Goal: Task Accomplishment & Management: Manage account settings

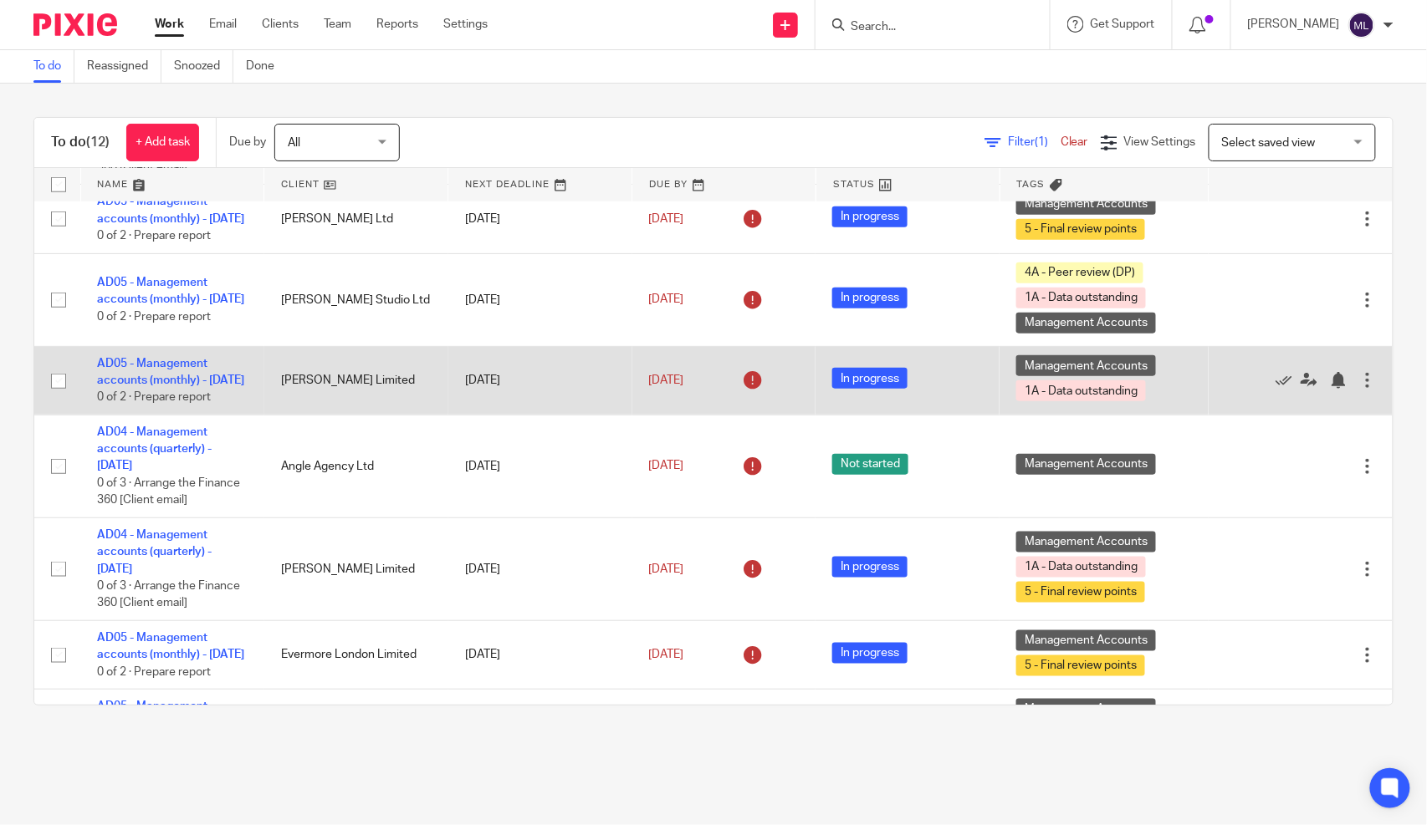
scroll to position [462, 0]
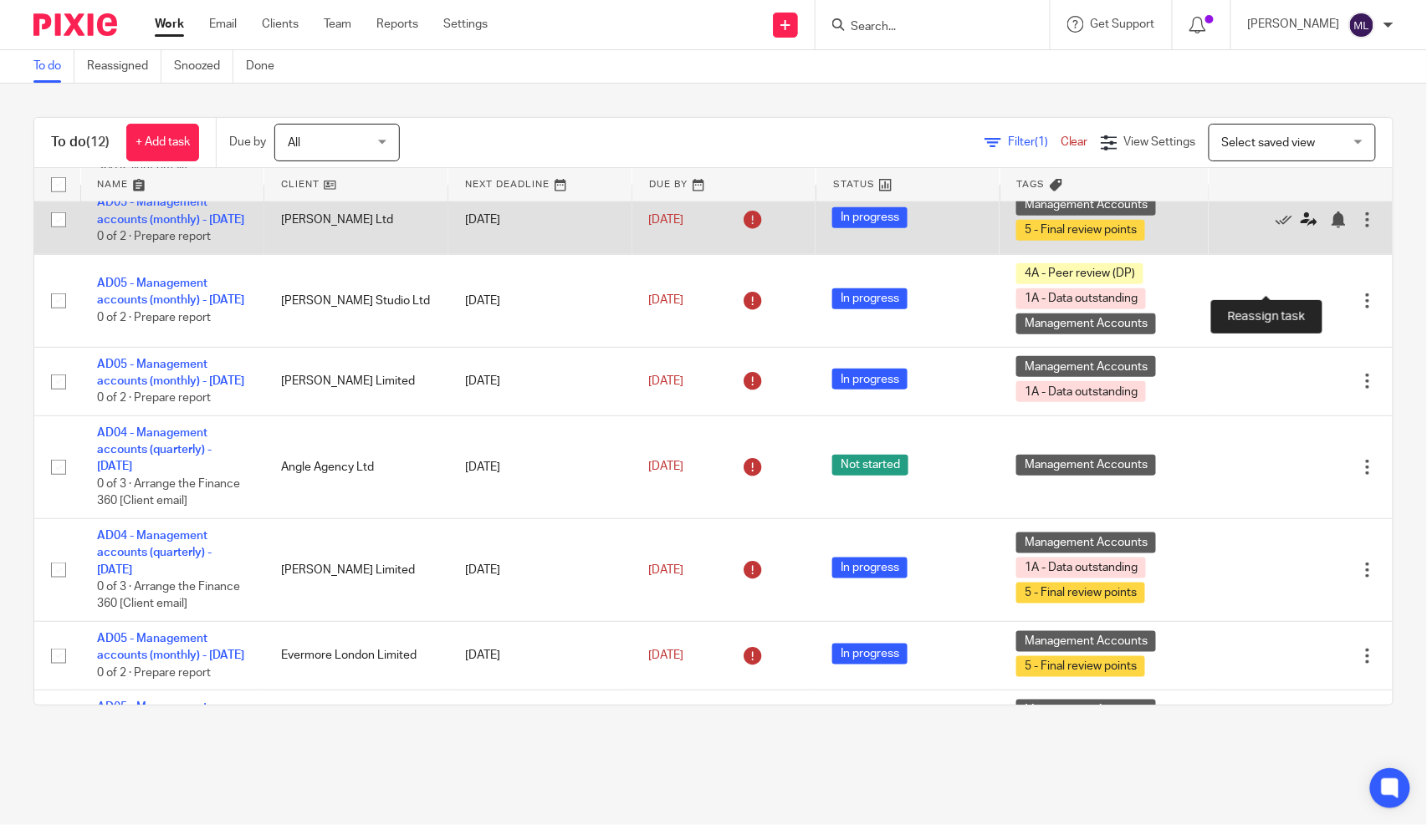
click at [1300, 228] on icon at bounding box center [1308, 220] width 17 height 17
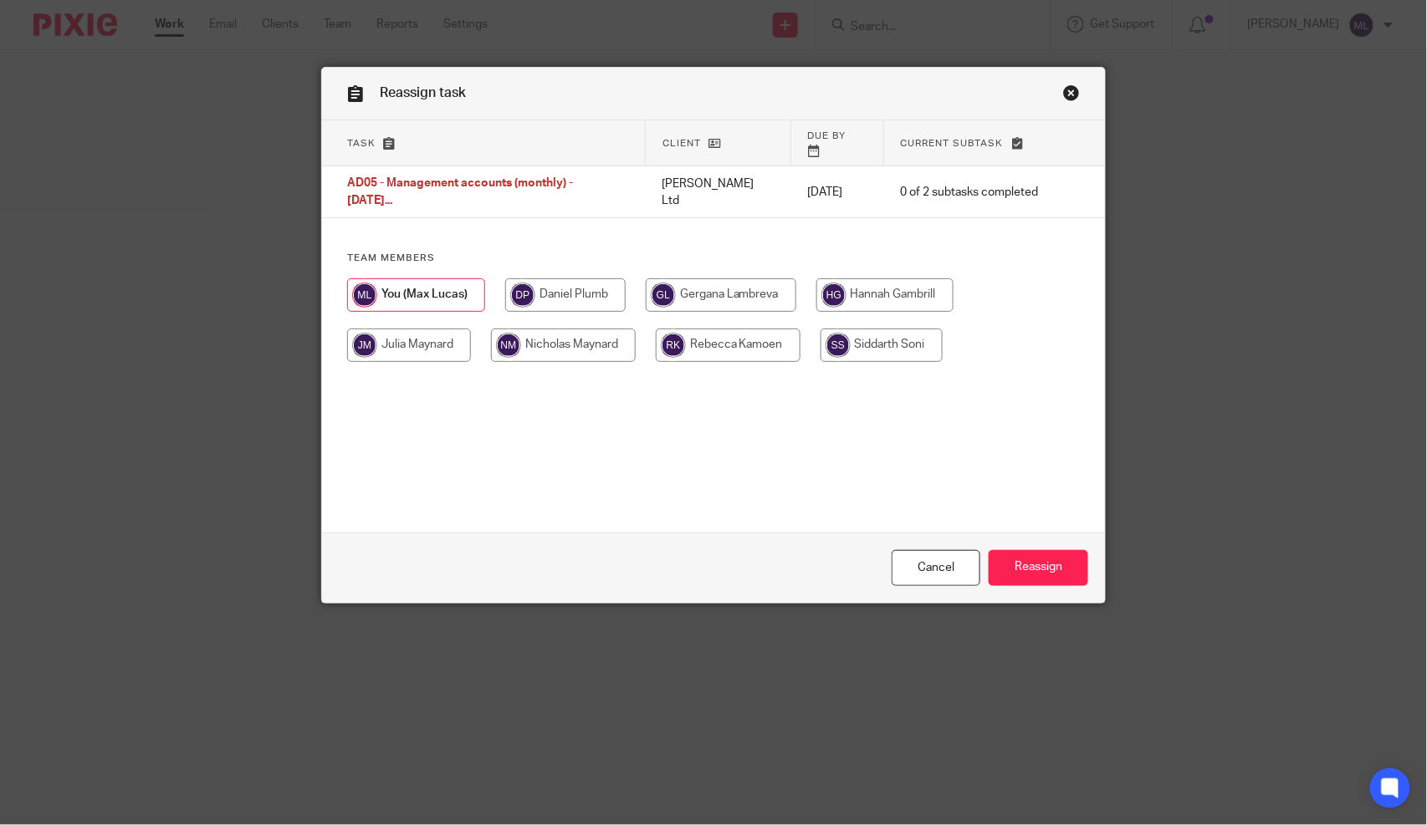
click at [539, 329] on input "radio" at bounding box center [563, 345] width 145 height 33
radio input "true"
click at [1024, 565] on input "Reassign" at bounding box center [1038, 568] width 100 height 36
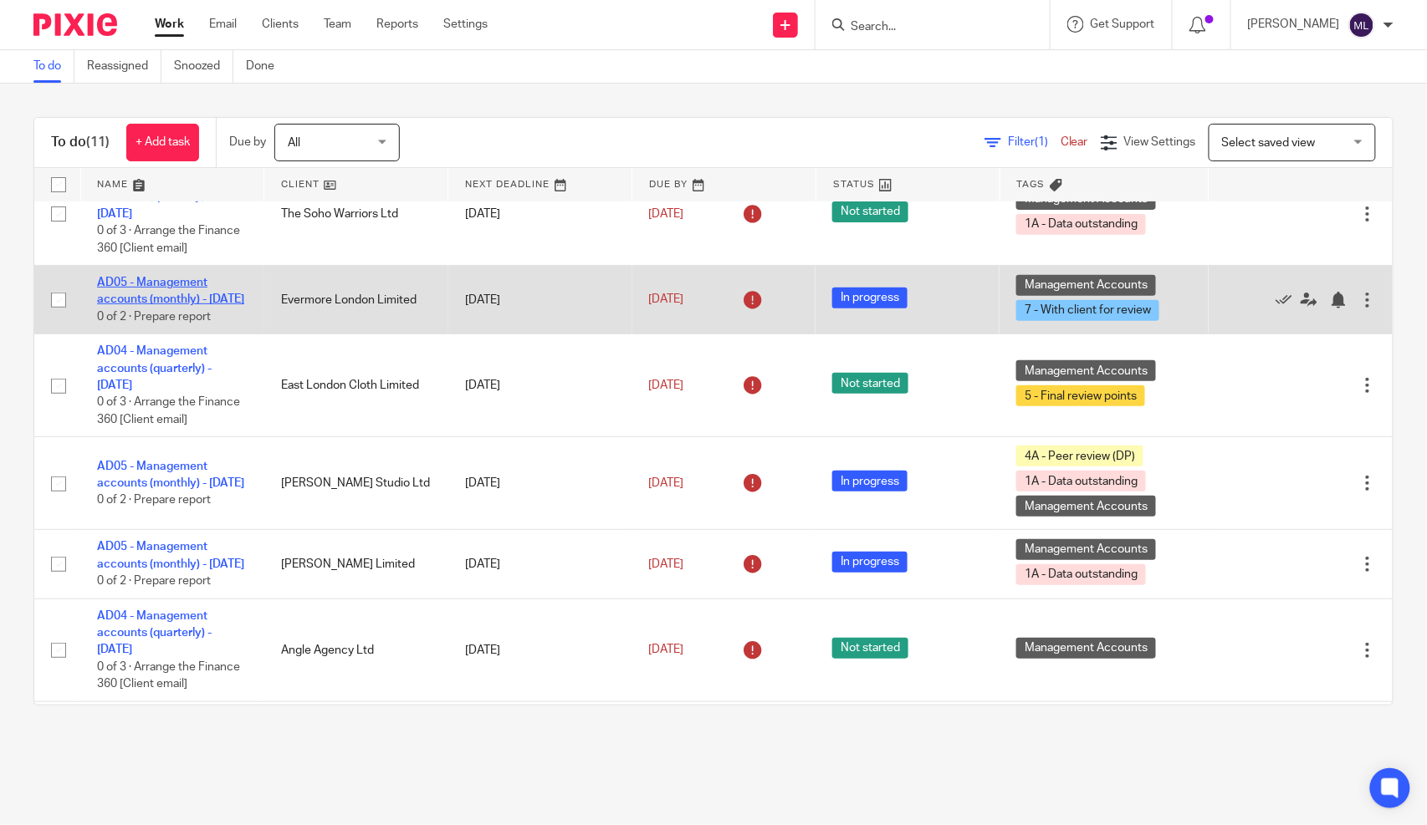
scroll to position [249, 0]
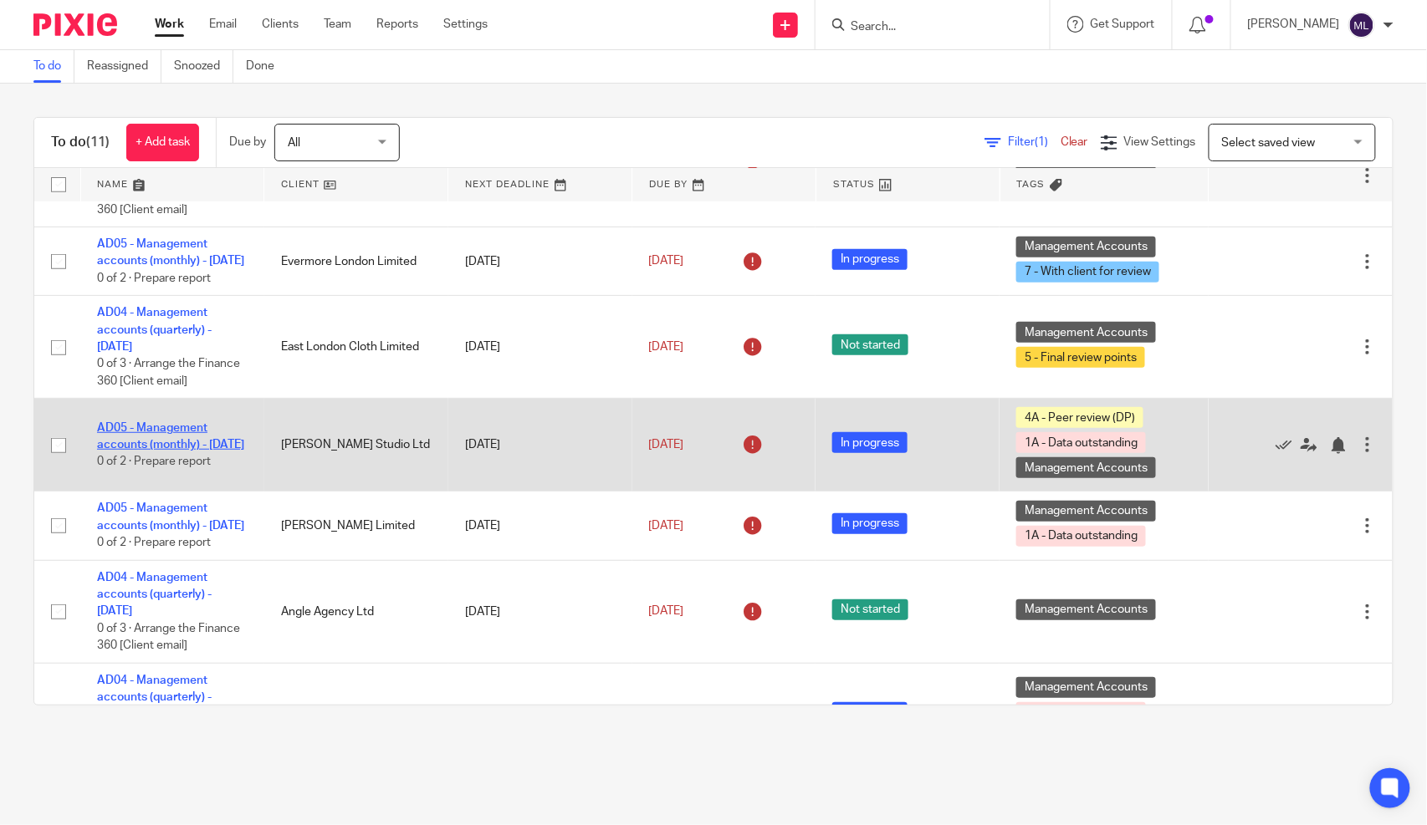
click at [162, 451] on link "AD05 - Management accounts (monthly) - [DATE]" at bounding box center [170, 436] width 147 height 28
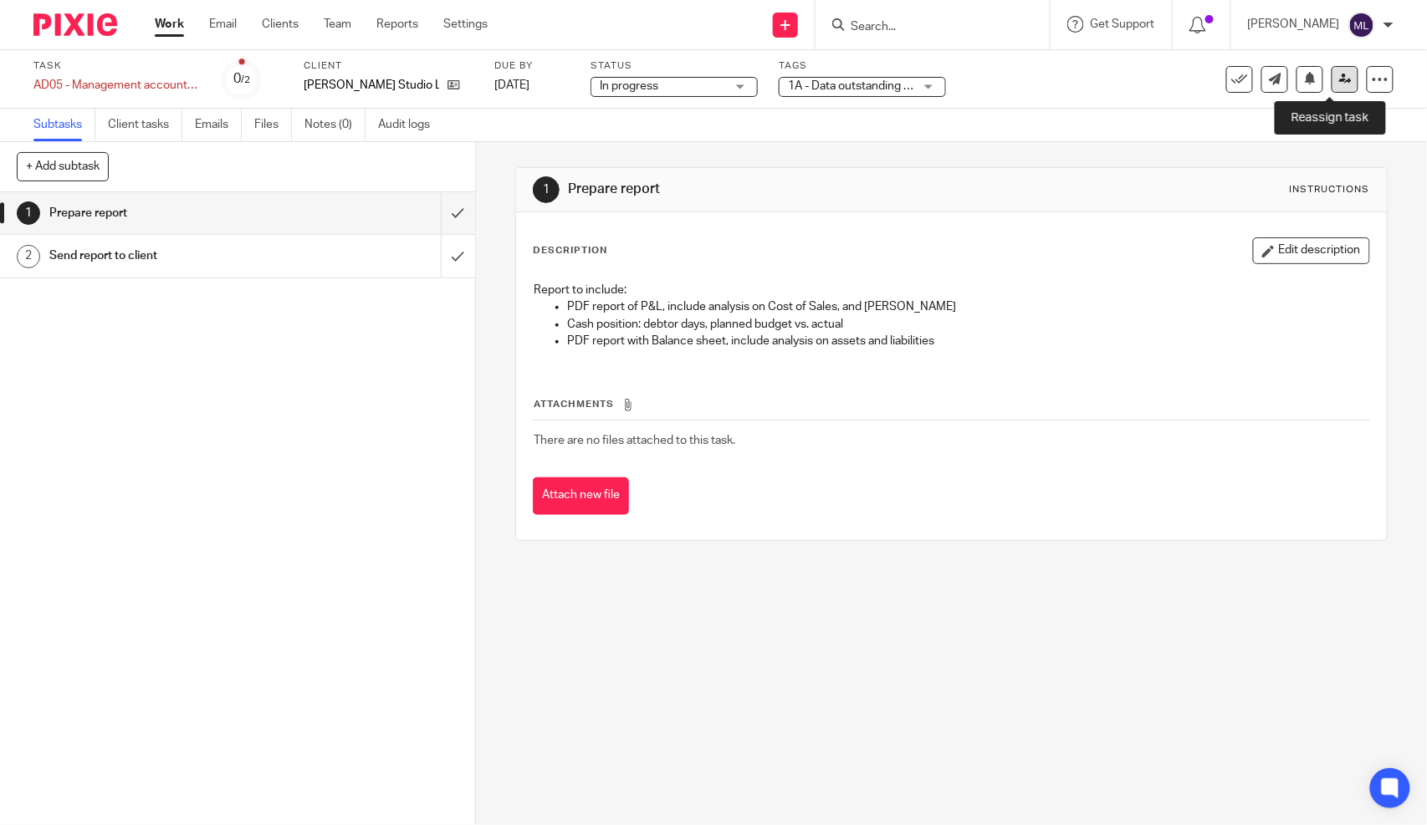
click at [1331, 69] on link at bounding box center [1344, 79] width 27 height 27
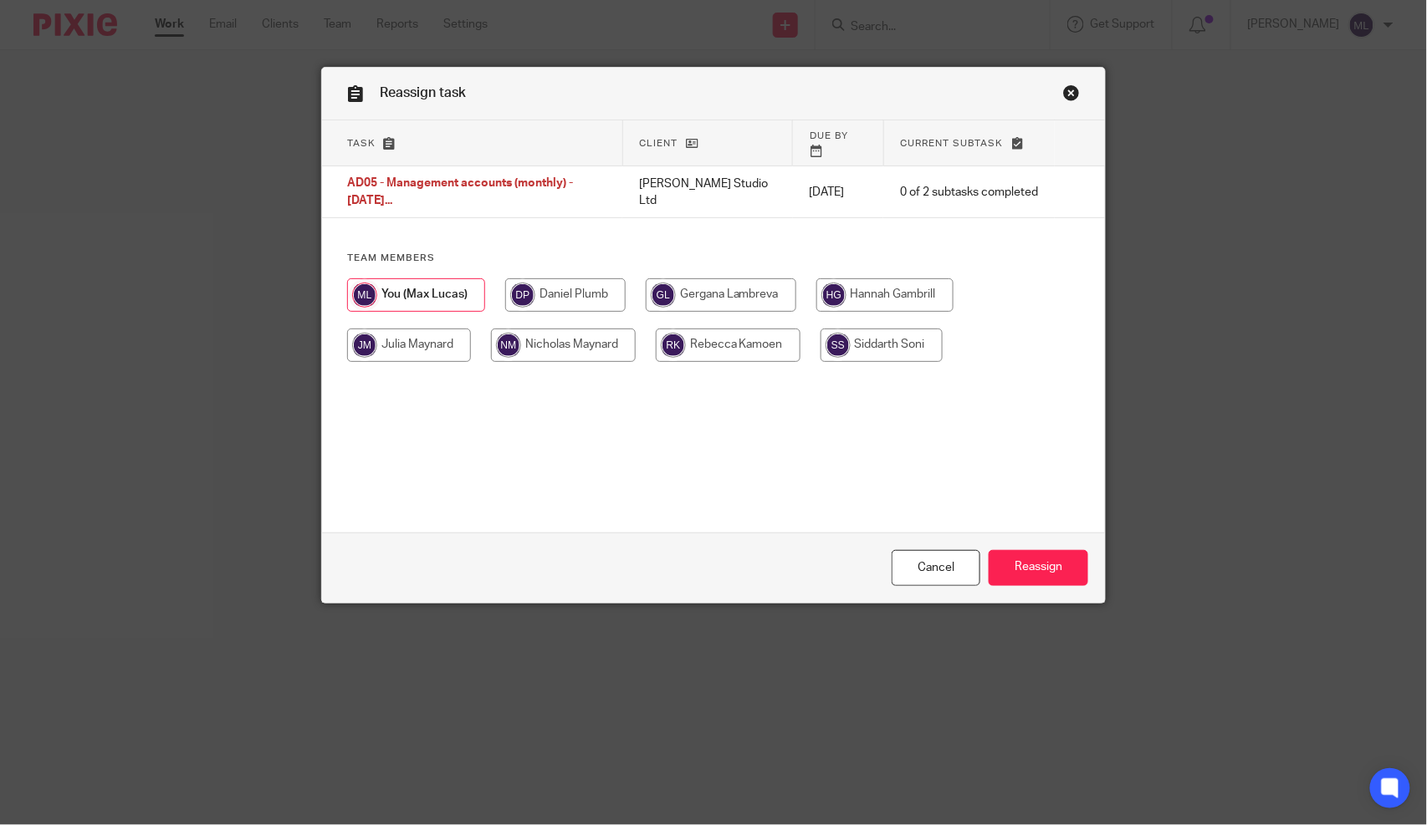
click at [525, 329] on input "radio" at bounding box center [563, 345] width 145 height 33
radio input "true"
click at [1021, 569] on input "Reassign" at bounding box center [1038, 568] width 100 height 36
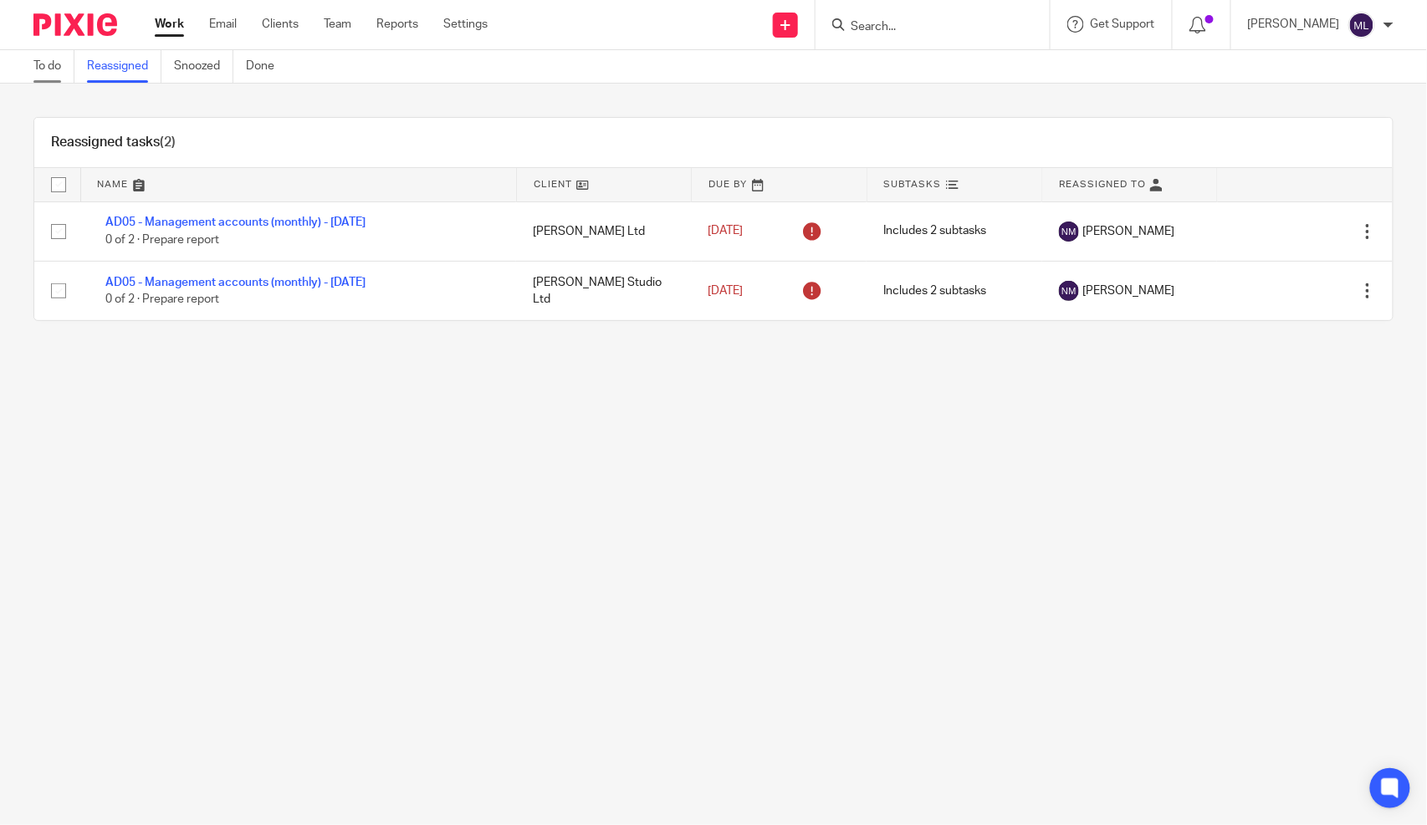
click at [65, 68] on link "To do" at bounding box center [53, 66] width 41 height 33
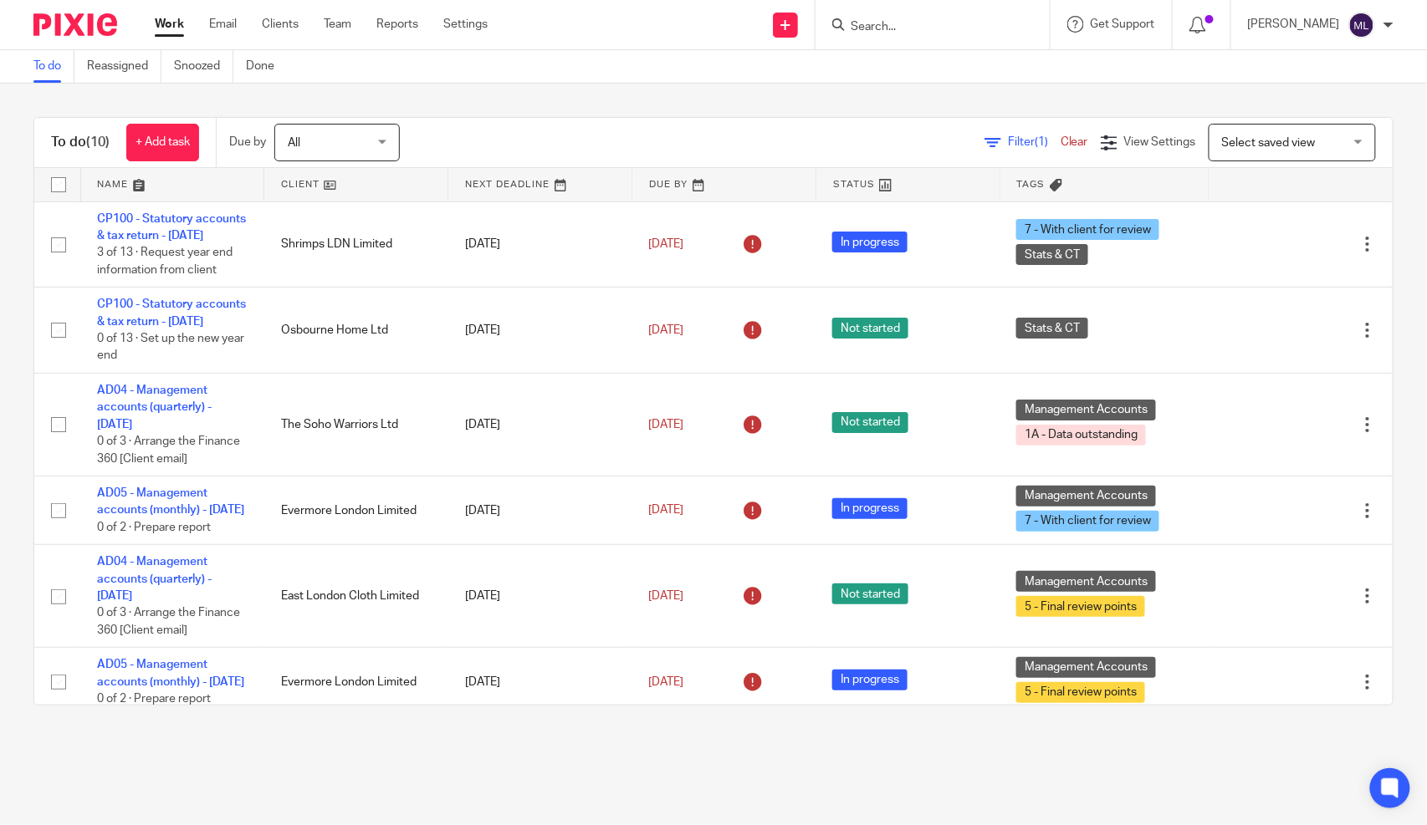
click at [307, 98] on div "To do (10) + Add task Due by All All [DATE] [DATE] This week Next week This mon…" at bounding box center [713, 412] width 1427 height 656
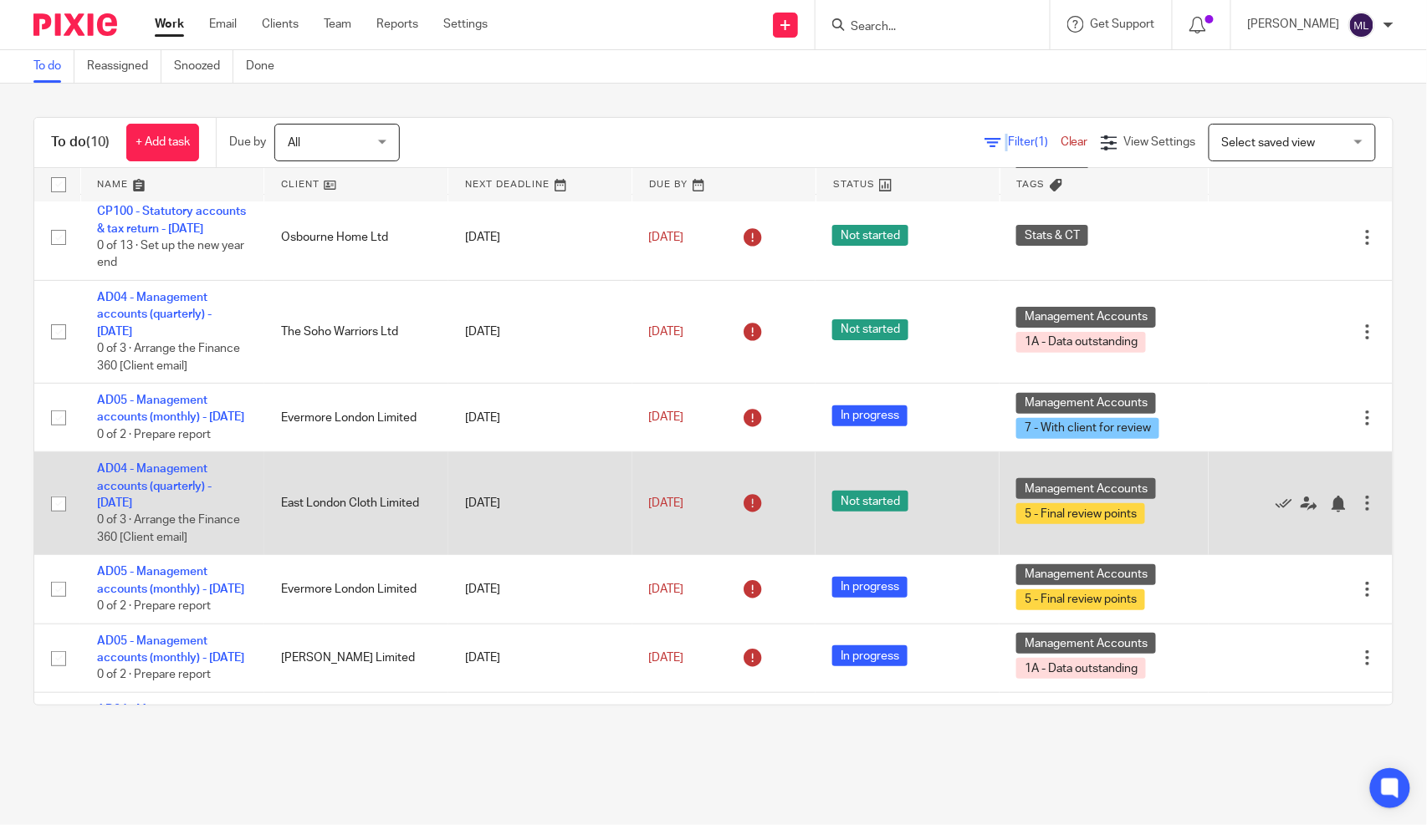
scroll to position [186, 0]
